Goal: Task Accomplishment & Management: Use online tool/utility

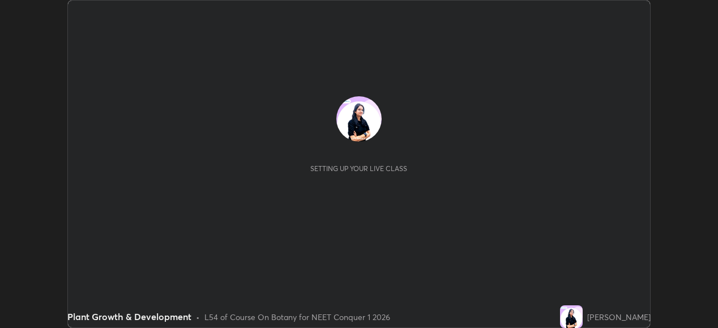
scroll to position [328, 718]
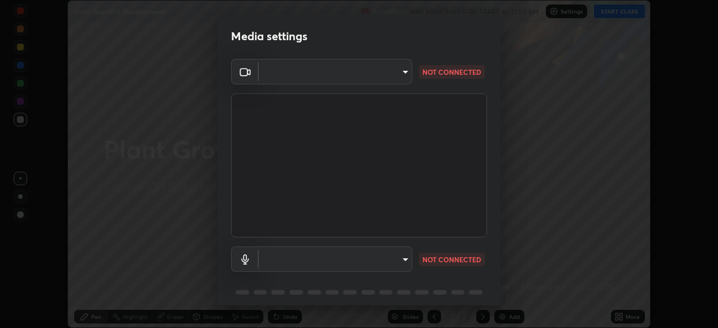
type input "68de15d3c7c539dd33a0a0d586817efffd9657a607fee3fdca6de5f810a24bd6"
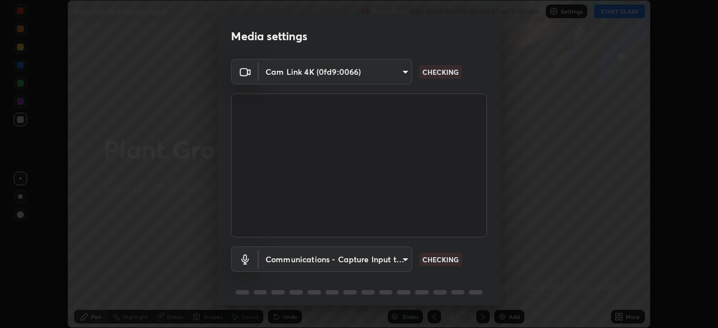
scroll to position [44, 0]
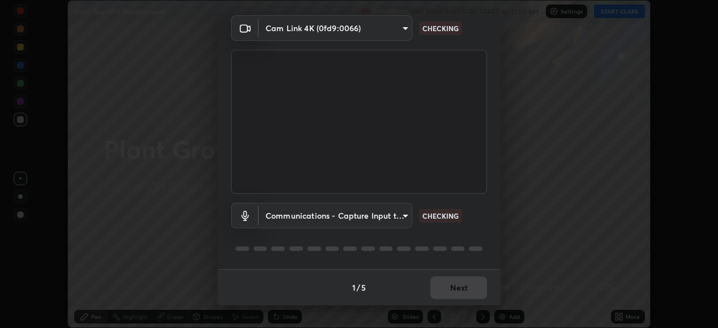
click at [400, 211] on body "Erase all Plant Growth & Development Recording WAS SCHEDULED TO START AT 11:50 …" at bounding box center [359, 164] width 718 height 328
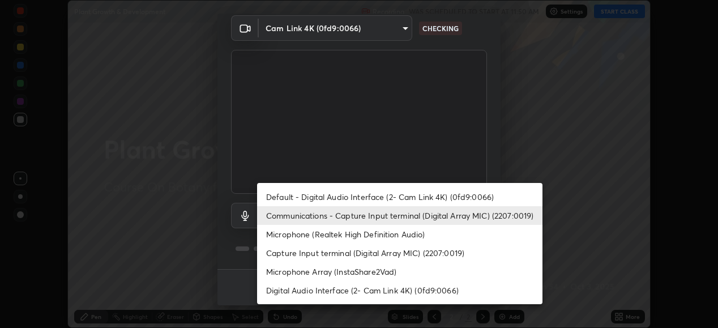
click at [414, 193] on li "Default - Digital Audio Interface (2- Cam Link 4K) (0fd9:0066)" at bounding box center [400, 197] width 286 height 19
type input "default"
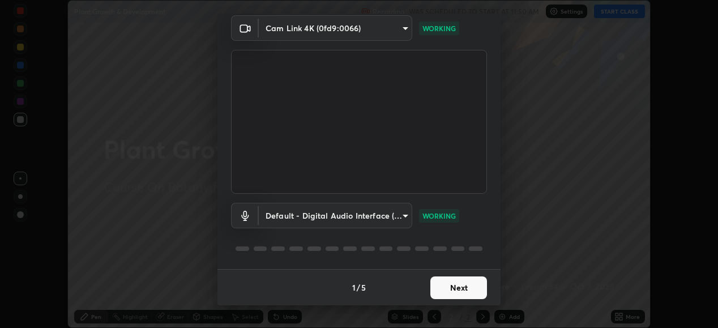
click at [458, 286] on button "Next" at bounding box center [459, 287] width 57 height 23
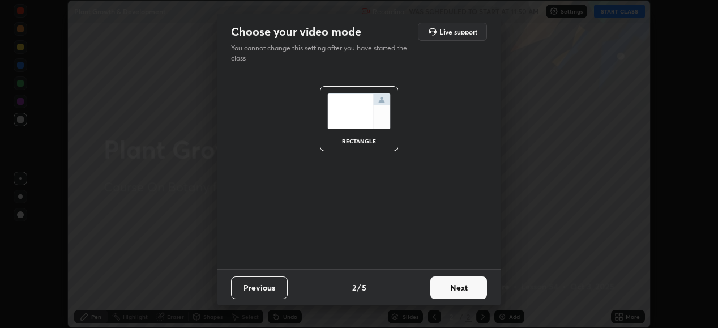
click at [463, 290] on button "Next" at bounding box center [459, 287] width 57 height 23
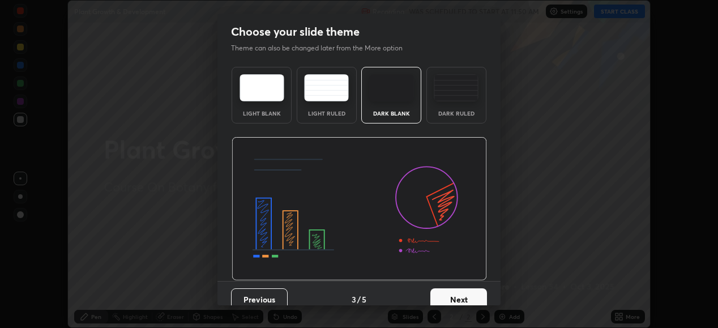
click at [464, 299] on button "Next" at bounding box center [459, 299] width 57 height 23
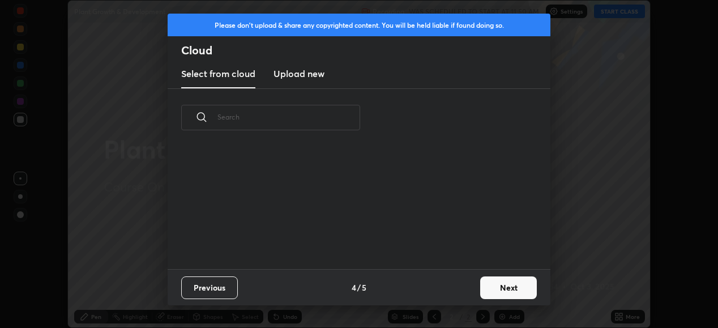
scroll to position [122, 364]
click at [505, 287] on button "Next" at bounding box center [508, 287] width 57 height 23
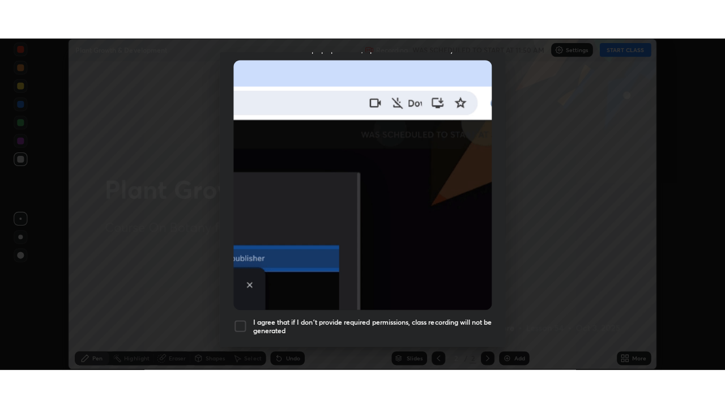
scroll to position [275, 0]
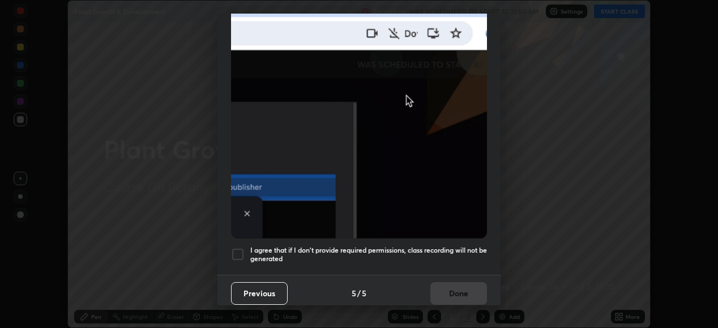
click at [235, 248] on div at bounding box center [238, 255] width 14 height 14
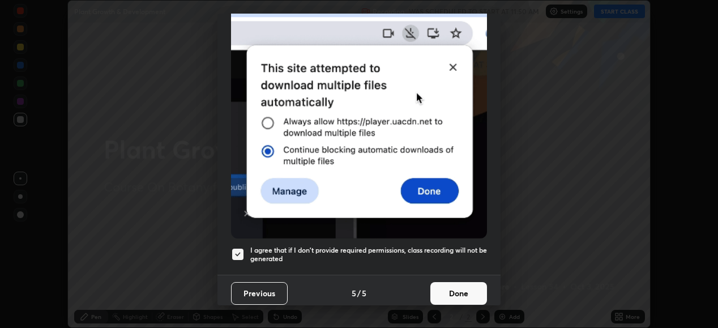
click at [461, 284] on button "Done" at bounding box center [459, 293] width 57 height 23
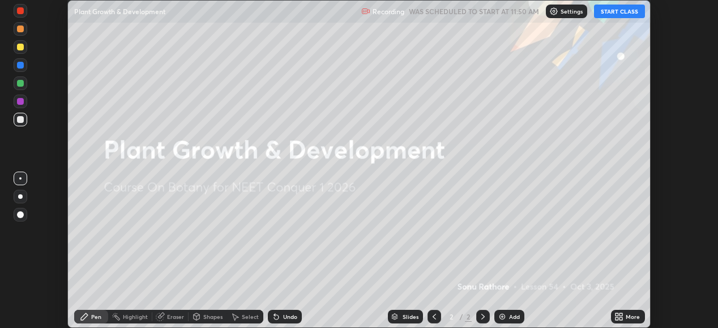
click at [622, 318] on icon at bounding box center [621, 318] width 3 height 3
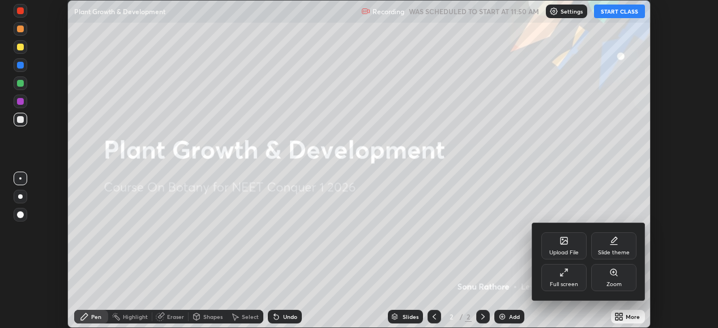
click at [561, 274] on icon at bounding box center [564, 272] width 9 height 9
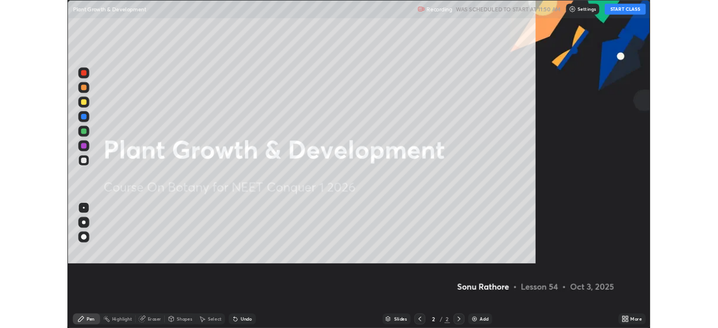
scroll to position [408, 725]
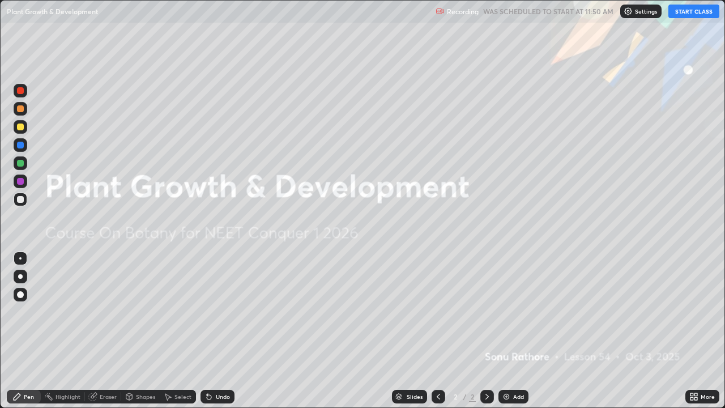
click at [699, 12] on button "START CLASS" at bounding box center [694, 12] width 51 height 14
click at [486, 327] on icon at bounding box center [487, 396] width 9 height 9
click at [510, 327] on div "Add" at bounding box center [514, 397] width 30 height 14
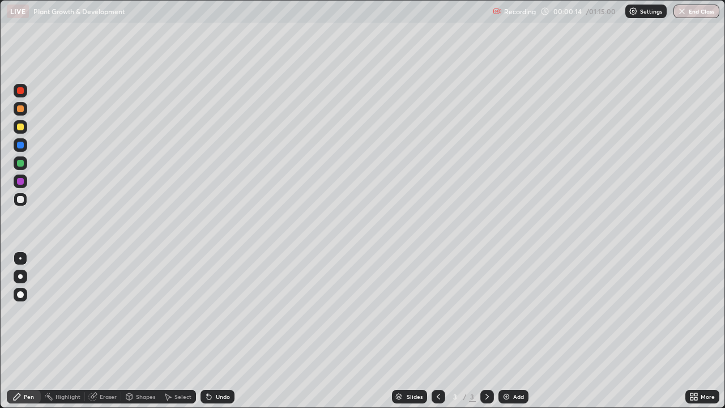
click at [21, 199] on div at bounding box center [20, 199] width 7 height 7
click at [110, 327] on div "Eraser" at bounding box center [103, 397] width 36 height 14
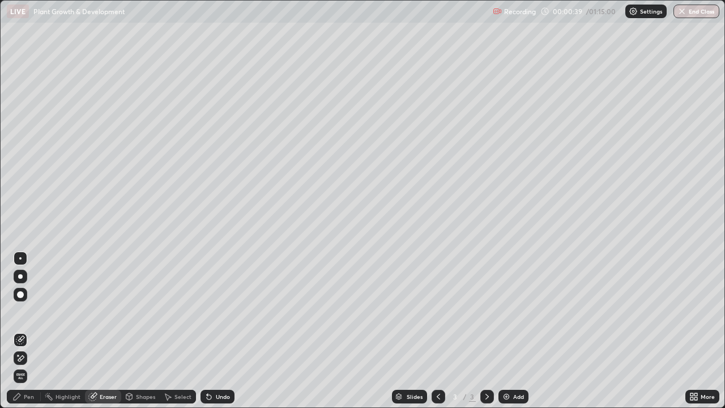
click at [22, 327] on div "Pen" at bounding box center [24, 397] width 34 height 14
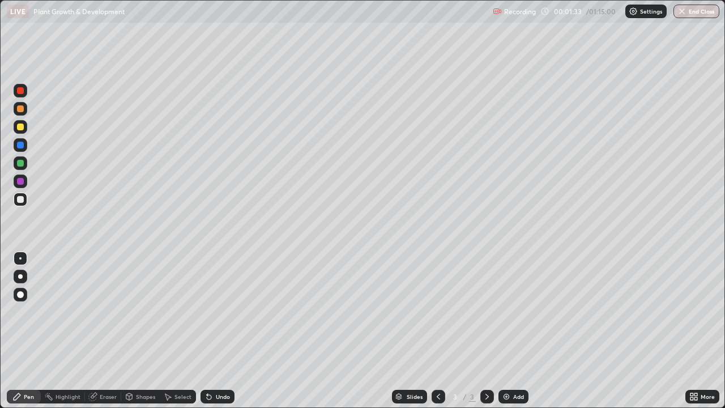
click at [112, 327] on div "Eraser" at bounding box center [108, 397] width 17 height 6
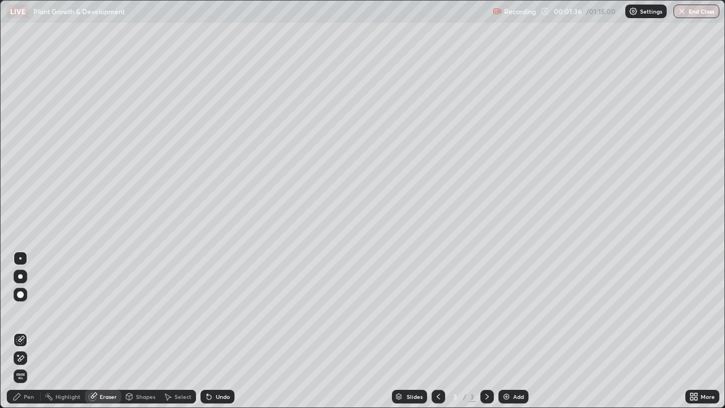
click at [28, 327] on div "Pen" at bounding box center [29, 397] width 10 height 6
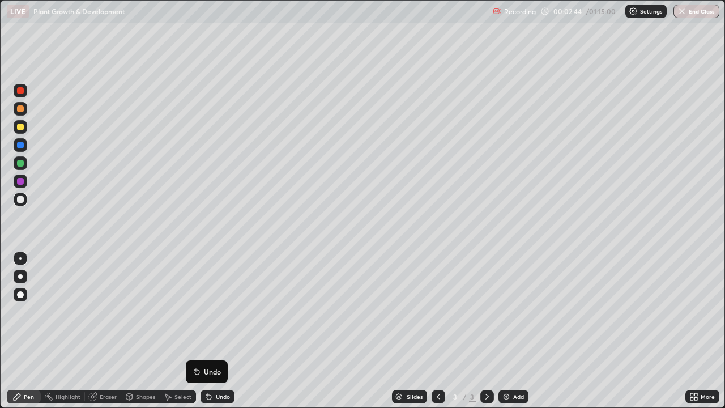
click at [516, 327] on div "Add" at bounding box center [518, 397] width 11 height 6
click at [21, 124] on div at bounding box center [20, 127] width 7 height 7
click at [20, 276] on div at bounding box center [20, 276] width 5 height 5
click at [17, 199] on div at bounding box center [20, 199] width 7 height 7
click at [20, 258] on div at bounding box center [20, 258] width 2 height 2
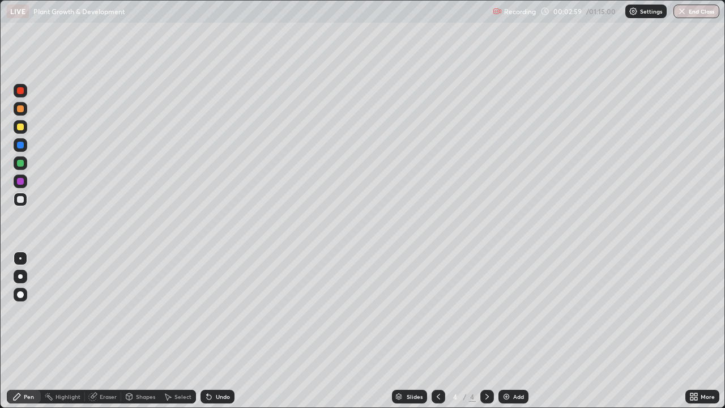
click at [22, 165] on div at bounding box center [20, 163] width 7 height 7
click at [20, 197] on div at bounding box center [20, 199] width 7 height 7
click at [20, 258] on div at bounding box center [20, 258] width 2 height 2
click at [17, 197] on div at bounding box center [20, 199] width 7 height 7
click at [20, 110] on div at bounding box center [20, 108] width 7 height 7
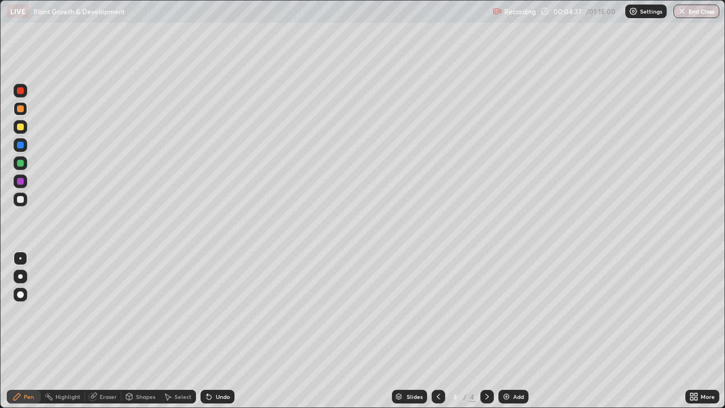
click at [108, 327] on div "Eraser" at bounding box center [108, 397] width 17 height 6
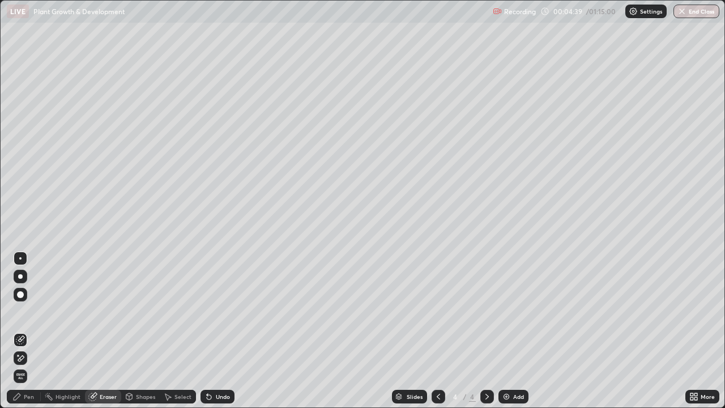
click at [28, 327] on div "Pen" at bounding box center [29, 397] width 10 height 6
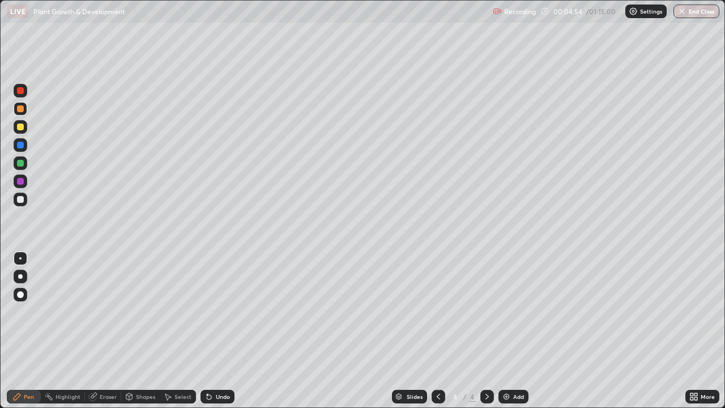
click at [22, 201] on div at bounding box center [20, 199] width 7 height 7
click at [108, 327] on div "Eraser" at bounding box center [108, 397] width 17 height 6
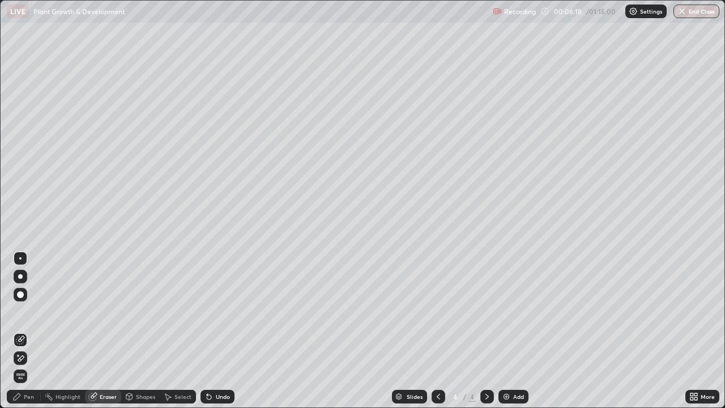
click at [29, 327] on div "Pen" at bounding box center [29, 397] width 10 height 6
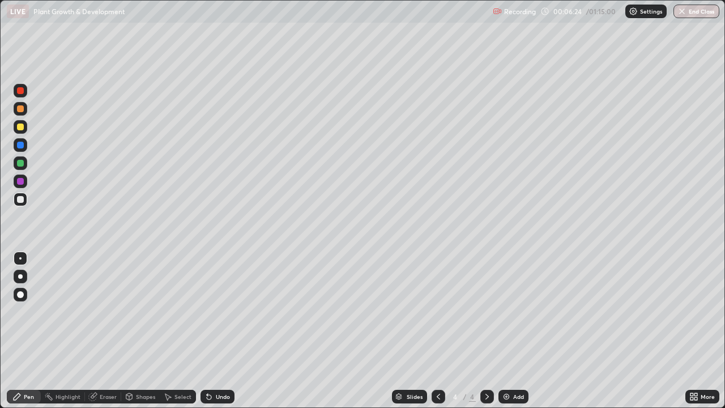
click at [508, 327] on img at bounding box center [506, 396] width 9 height 9
click at [107, 327] on div "Eraser" at bounding box center [103, 397] width 36 height 14
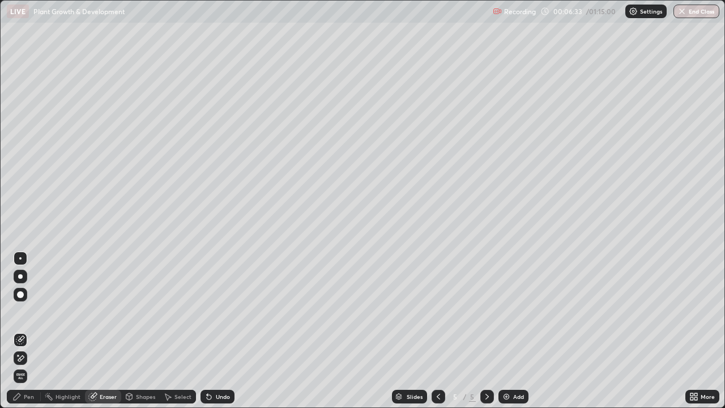
click at [30, 327] on div "Pen" at bounding box center [24, 397] width 34 height 14
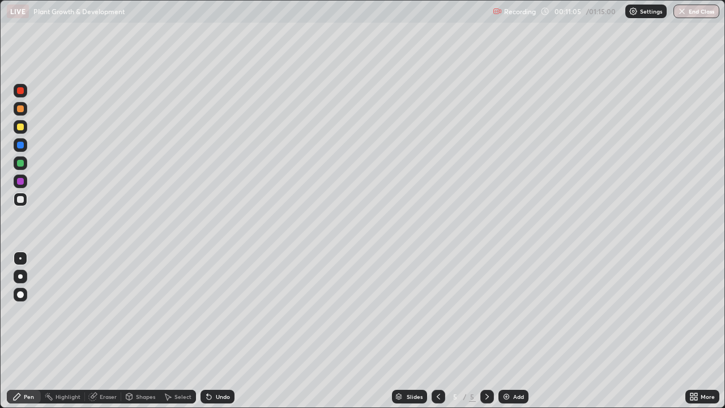
click at [25, 206] on div at bounding box center [21, 199] width 14 height 18
click at [20, 164] on div at bounding box center [20, 163] width 7 height 7
click at [25, 294] on div at bounding box center [21, 295] width 14 height 14
click at [18, 200] on div at bounding box center [20, 199] width 7 height 7
click at [19, 163] on div at bounding box center [20, 163] width 7 height 7
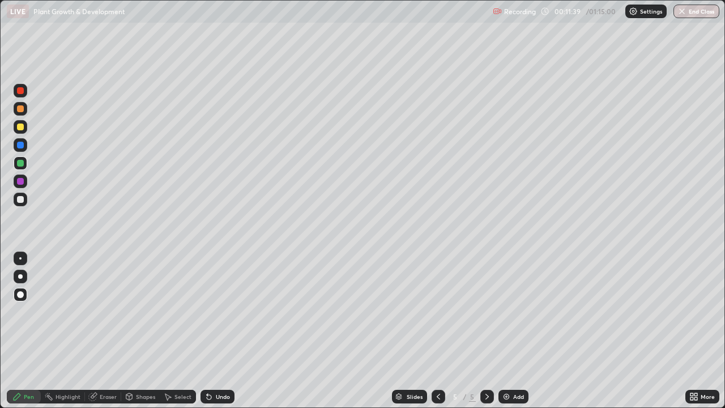
click at [19, 275] on div at bounding box center [20, 276] width 5 height 5
click at [432, 327] on div at bounding box center [439, 397] width 14 height 14
click at [487, 327] on icon at bounding box center [487, 397] width 3 height 6
click at [20, 200] on div at bounding box center [20, 199] width 7 height 7
click at [25, 327] on div "Pen" at bounding box center [29, 397] width 10 height 6
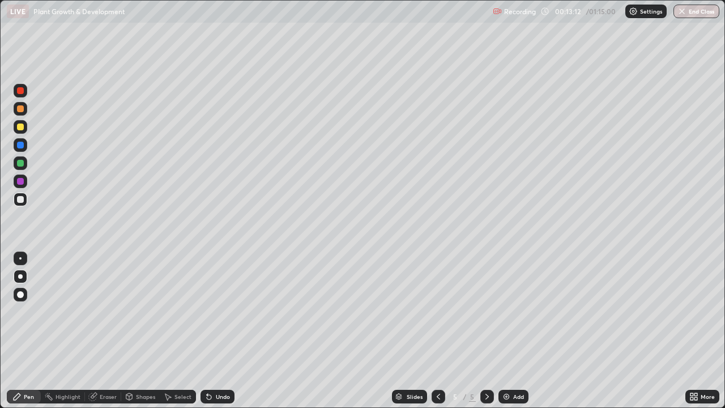
click at [20, 258] on div at bounding box center [20, 258] width 2 height 2
click at [101, 327] on div "Eraser" at bounding box center [108, 397] width 17 height 6
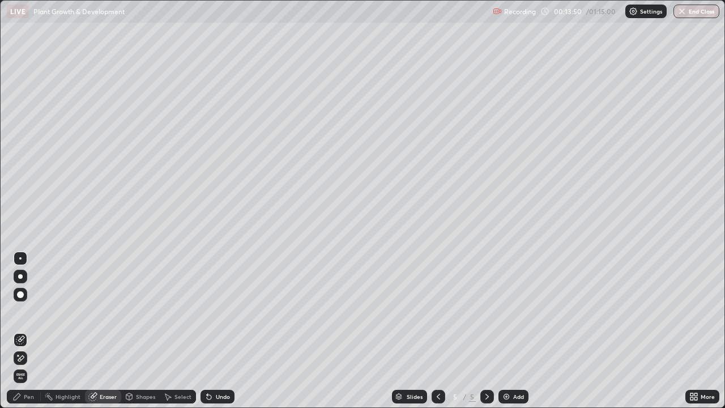
click at [28, 327] on div "Pen" at bounding box center [24, 397] width 34 height 14
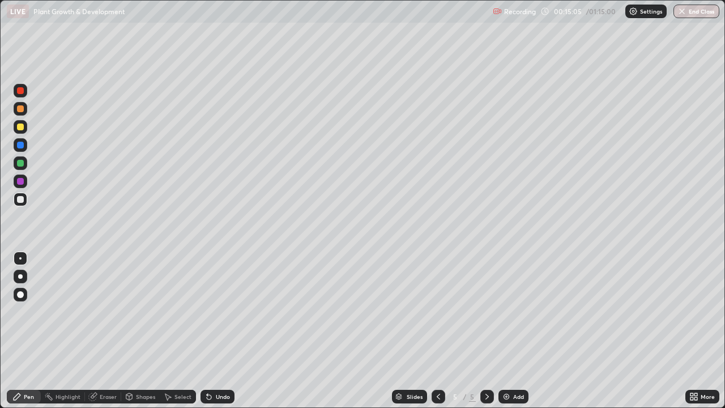
click at [437, 327] on icon at bounding box center [438, 396] width 9 height 9
click at [487, 327] on icon at bounding box center [487, 396] width 9 height 9
click at [105, 327] on div "Eraser" at bounding box center [108, 397] width 17 height 6
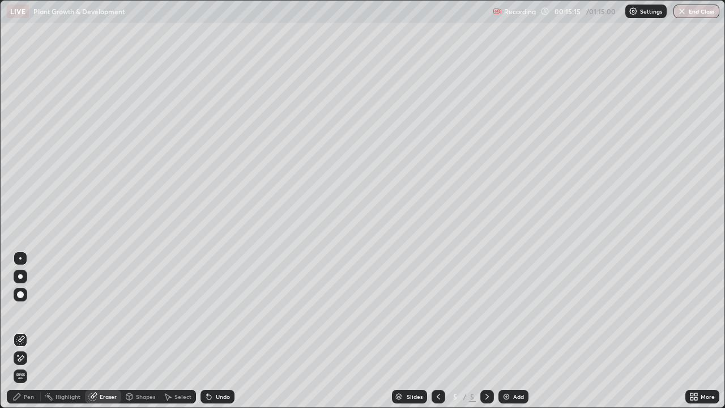
click at [110, 327] on div "Eraser" at bounding box center [108, 397] width 17 height 6
click at [107, 327] on div "Eraser" at bounding box center [108, 397] width 17 height 6
click at [22, 327] on icon at bounding box center [20, 359] width 9 height 10
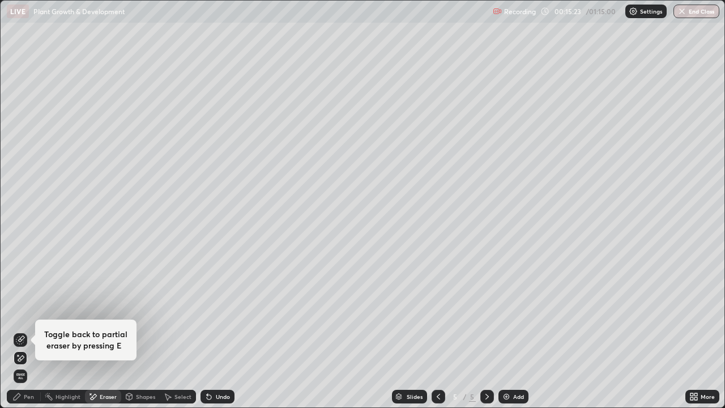
click at [26, 327] on div "Pen" at bounding box center [29, 397] width 10 height 6
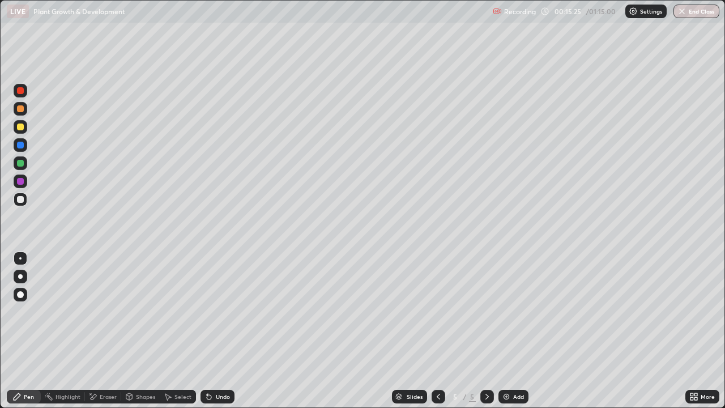
click at [20, 258] on div at bounding box center [20, 258] width 2 height 2
click at [23, 107] on div at bounding box center [20, 108] width 7 height 7
click at [75, 327] on div "Highlight" at bounding box center [63, 397] width 44 height 14
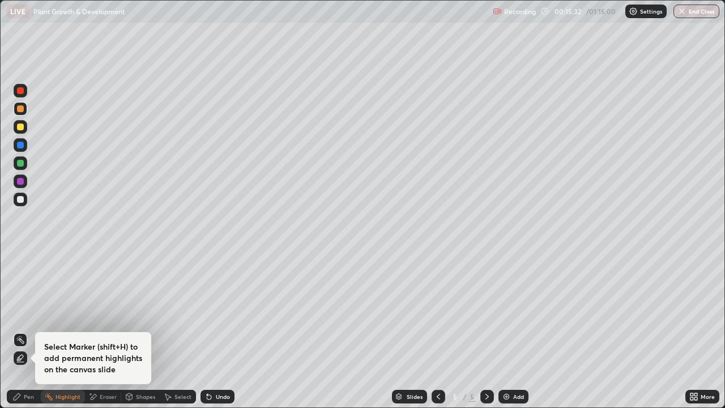
click at [104, 327] on div "Eraser" at bounding box center [108, 397] width 17 height 6
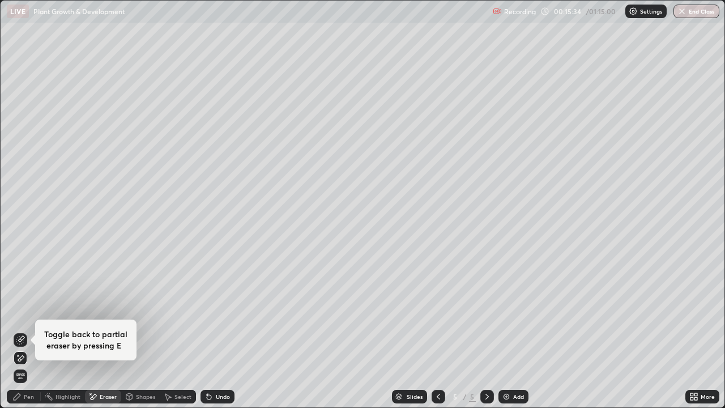
click at [28, 327] on div "Pen" at bounding box center [24, 397] width 34 height 14
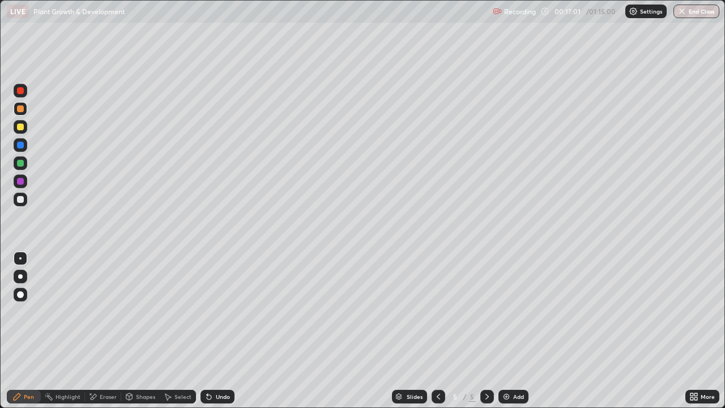
click at [486, 327] on icon at bounding box center [487, 396] width 9 height 9
click at [509, 327] on img at bounding box center [506, 396] width 9 height 9
click at [20, 110] on div at bounding box center [20, 108] width 7 height 7
click at [107, 327] on div "Eraser" at bounding box center [108, 397] width 17 height 6
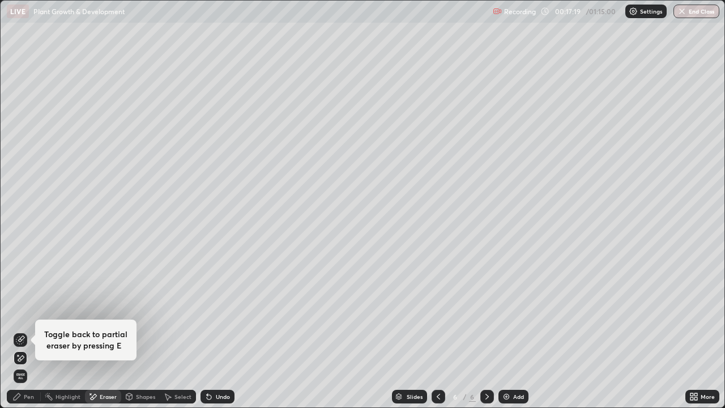
click at [33, 327] on div "Pen" at bounding box center [24, 397] width 34 height 14
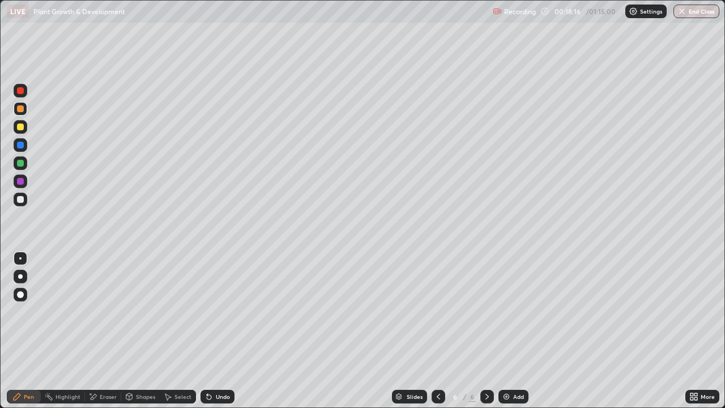
click at [439, 327] on icon at bounding box center [438, 396] width 9 height 9
click at [436, 327] on icon at bounding box center [438, 396] width 9 height 9
click at [486, 327] on icon at bounding box center [487, 397] width 3 height 6
click at [486, 327] on icon at bounding box center [487, 396] width 9 height 9
click at [487, 327] on icon at bounding box center [487, 396] width 9 height 9
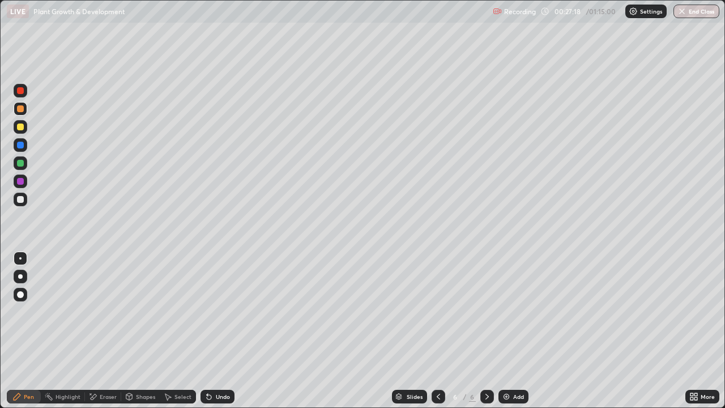
click at [513, 327] on div "Add" at bounding box center [518, 397] width 11 height 6
click at [18, 127] on div at bounding box center [20, 127] width 7 height 7
click at [19, 275] on div at bounding box center [20, 276] width 5 height 5
click at [18, 201] on div at bounding box center [20, 199] width 7 height 7
click at [22, 199] on div at bounding box center [20, 199] width 7 height 7
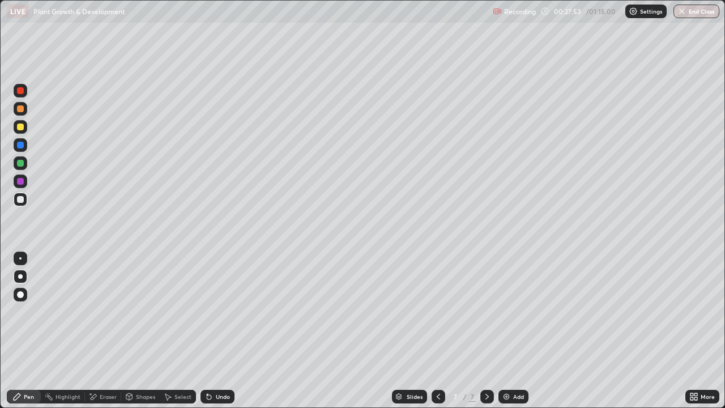
click at [20, 258] on div at bounding box center [20, 258] width 2 height 2
click at [22, 199] on div at bounding box center [20, 199] width 7 height 7
click at [19, 163] on div at bounding box center [20, 163] width 7 height 7
click at [17, 201] on div at bounding box center [20, 199] width 7 height 7
click at [22, 165] on div at bounding box center [20, 163] width 7 height 7
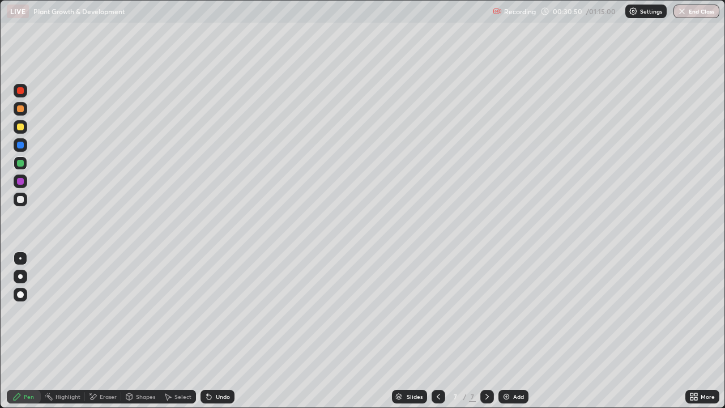
click at [487, 327] on icon at bounding box center [487, 396] width 9 height 9
click at [514, 327] on div "Add" at bounding box center [518, 397] width 11 height 6
click at [19, 162] on div at bounding box center [20, 163] width 7 height 7
click at [20, 199] on div at bounding box center [20, 199] width 7 height 7
click at [19, 200] on div at bounding box center [20, 199] width 7 height 7
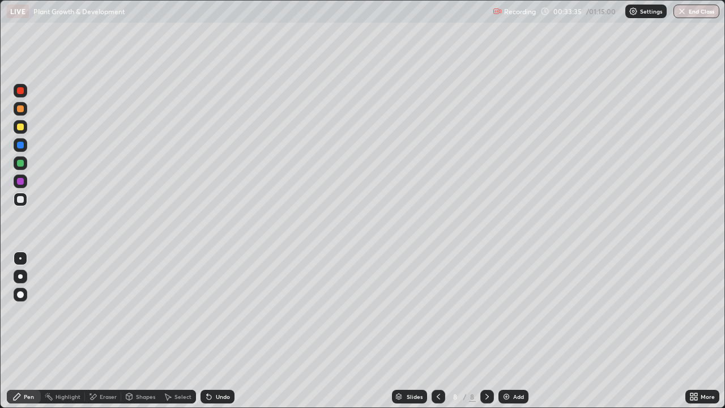
click at [436, 327] on icon at bounding box center [438, 396] width 9 height 9
click at [488, 327] on div at bounding box center [487, 397] width 14 height 14
click at [437, 327] on icon at bounding box center [438, 396] width 9 height 9
click at [486, 327] on icon at bounding box center [487, 397] width 3 height 6
click at [700, 327] on div "More" at bounding box center [703, 397] width 34 height 14
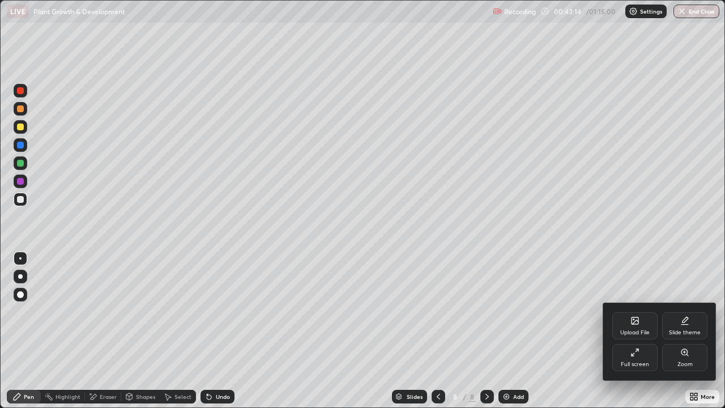
click at [632, 327] on div "Full screen" at bounding box center [634, 357] width 45 height 27
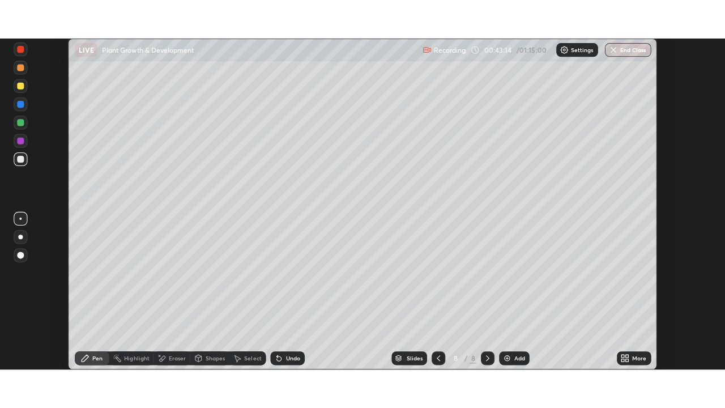
scroll to position [56327, 55937]
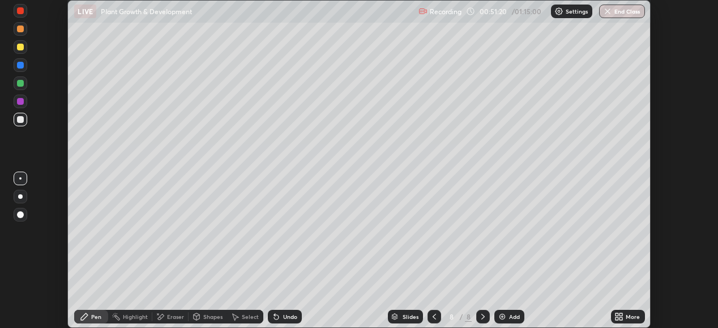
click at [623, 320] on icon at bounding box center [621, 318] width 3 height 3
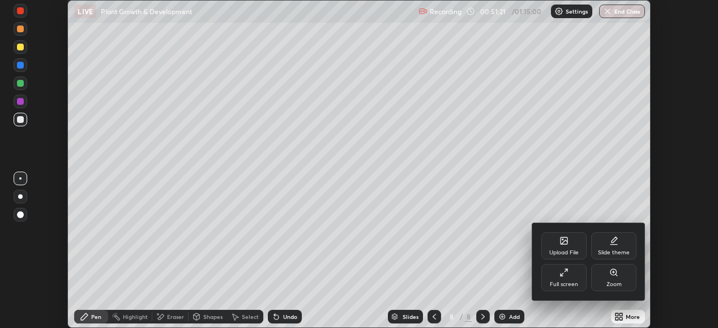
click at [569, 278] on div "Full screen" at bounding box center [564, 277] width 45 height 27
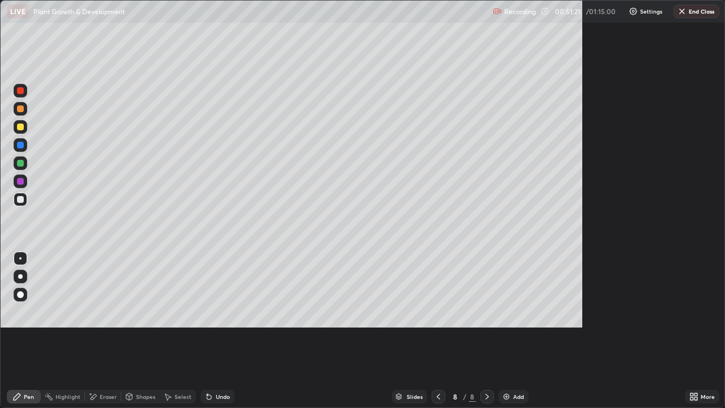
scroll to position [408, 725]
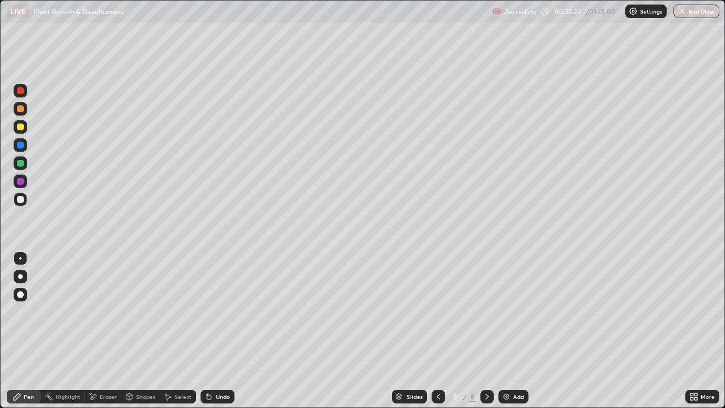
click at [696, 6] on button "End Class" at bounding box center [697, 12] width 46 height 14
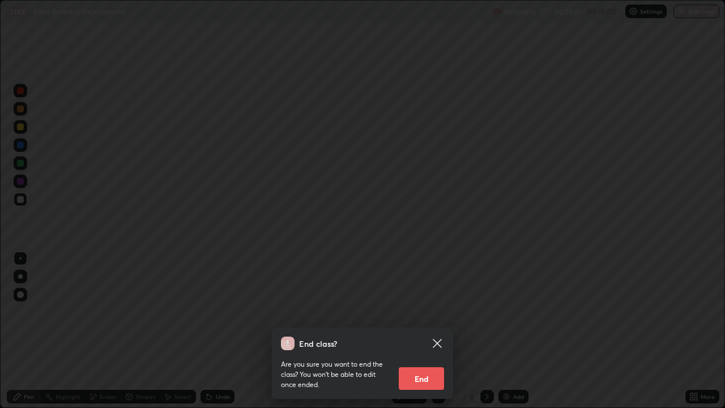
click at [426, 327] on button "End" at bounding box center [421, 378] width 45 height 23
